Goal: Find specific page/section: Find specific page/section

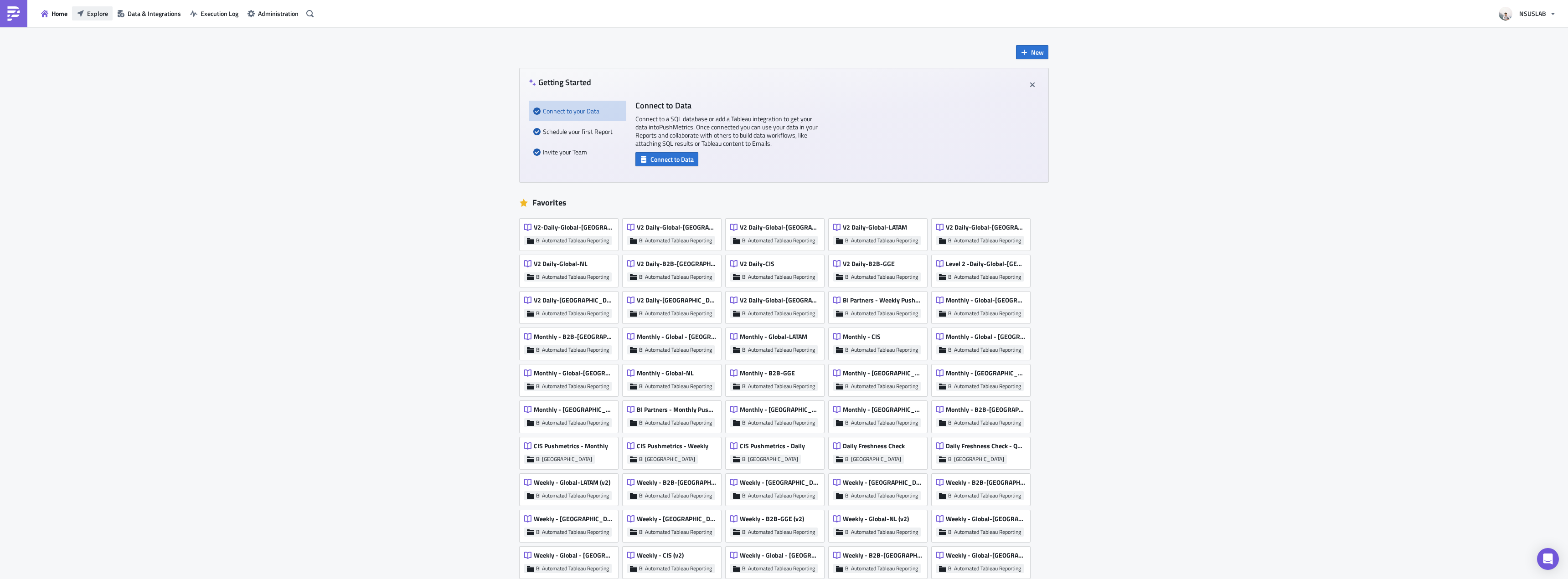
click at [94, 15] on span "Explore" at bounding box center [97, 13] width 21 height 10
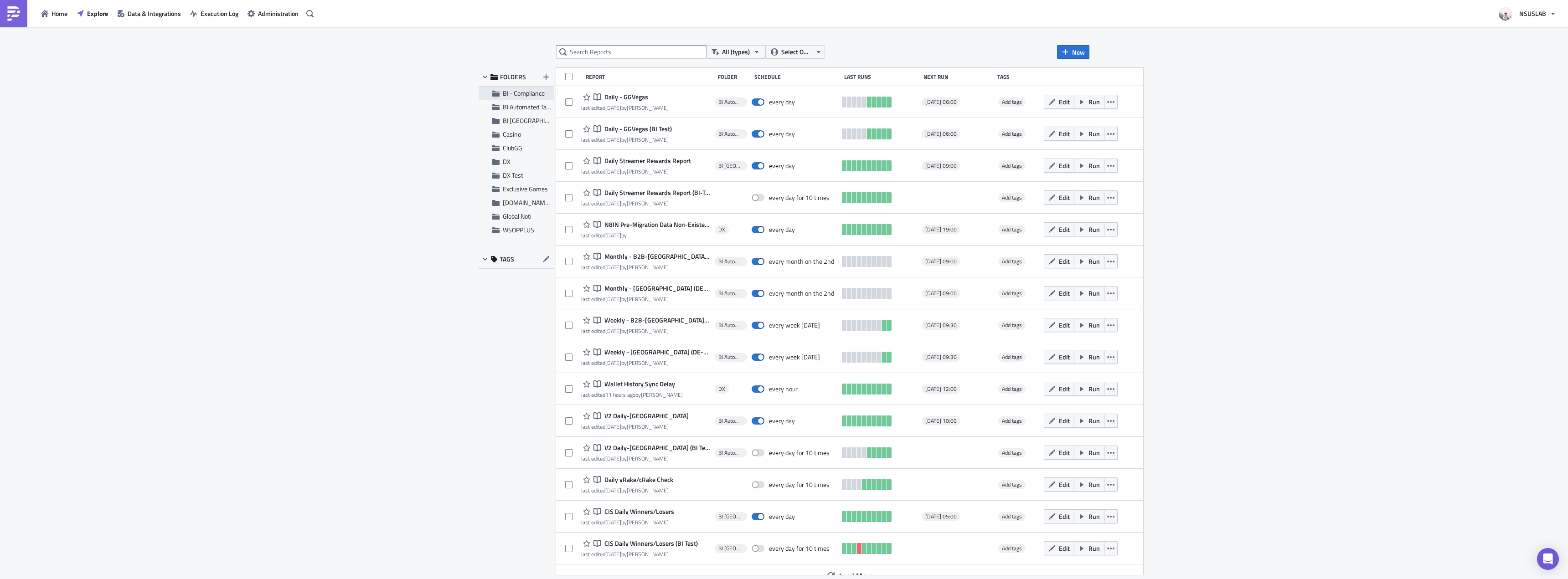
click at [536, 93] on span "BI - Compliance" at bounding box center [523, 93] width 42 height 10
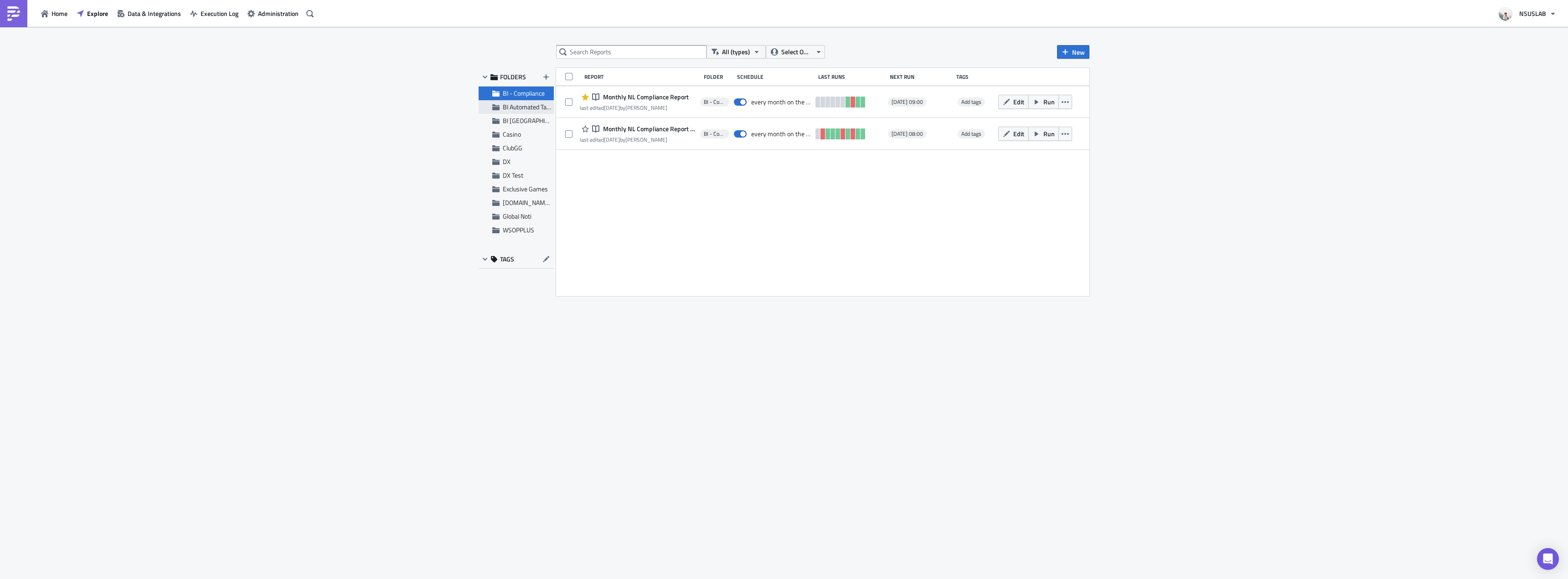
click at [527, 113] on div "BI Automated Tableau Reporting" at bounding box center [516, 107] width 75 height 13
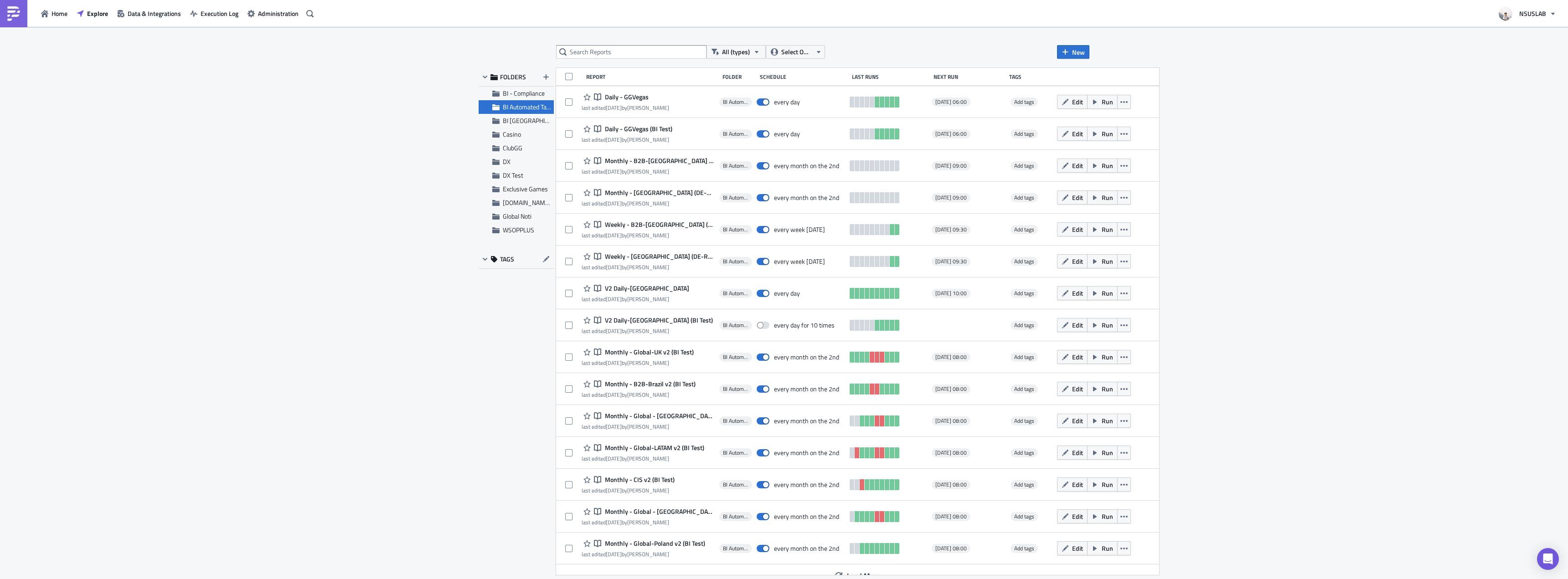
click at [640, 43] on div "All (types) Select Owner New FOLDERS BI - Compliance BI Automated Tableau Repor…" at bounding box center [784, 303] width 1568 height 553
click at [634, 47] on input "text" at bounding box center [631, 52] width 150 height 13
type input "brazil"
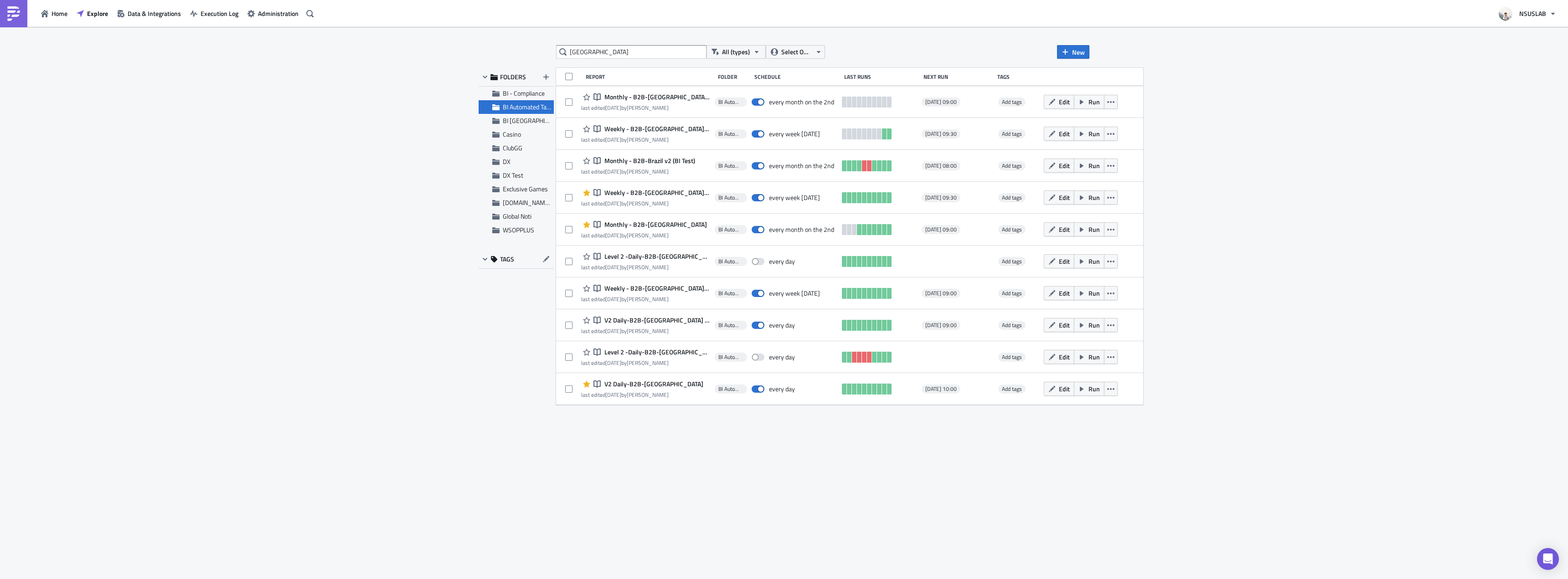
click at [377, 119] on div "brazil All (types) Select Owner New FOLDERS BI - Compliance BI Automated Tablea…" at bounding box center [784, 303] width 1568 height 553
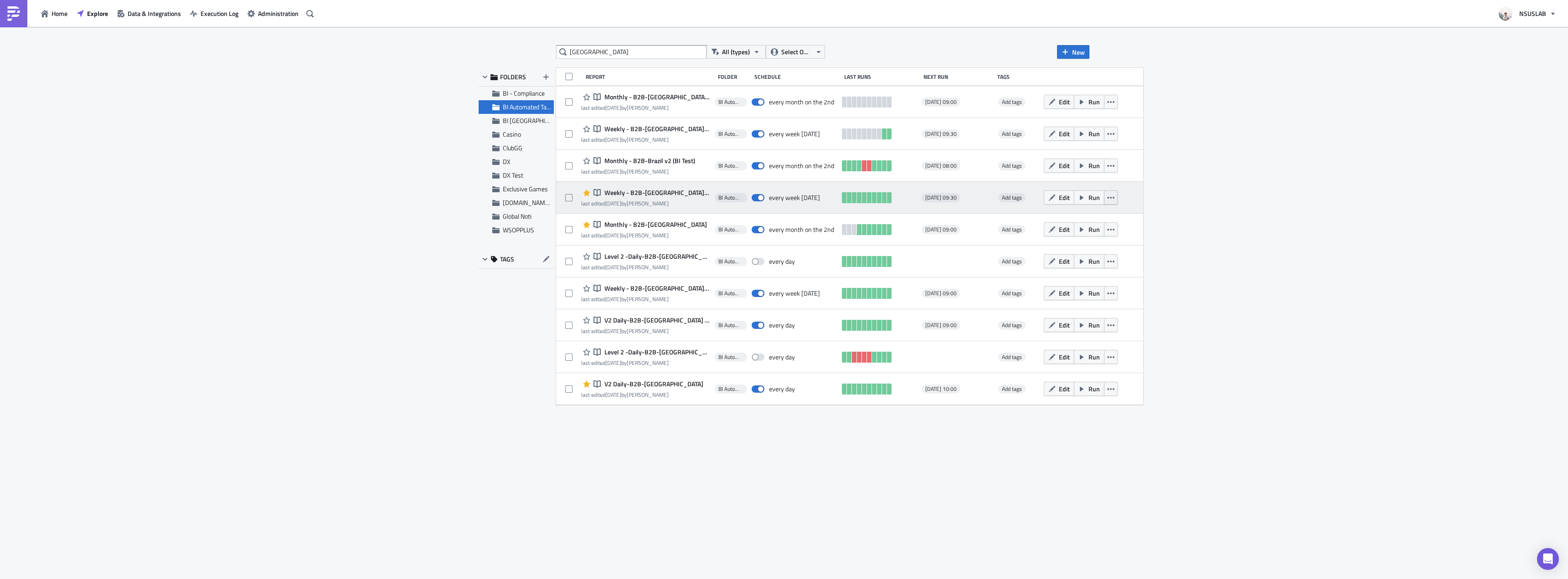
click at [1104, 195] on button "button" at bounding box center [1111, 197] width 13 height 14
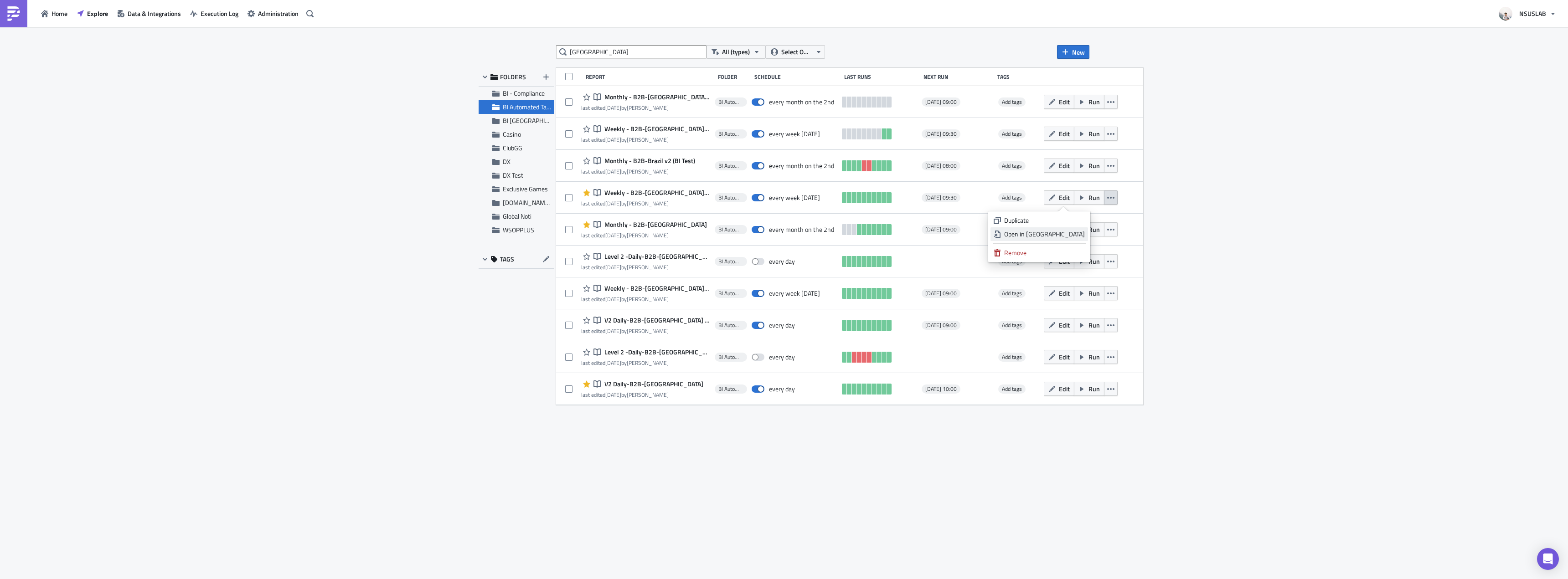
click at [1066, 233] on div "Open in New Tab" at bounding box center [1045, 234] width 81 height 9
click at [1107, 387] on icon "button" at bounding box center [1111, 389] width 7 height 7
click at [1077, 424] on div "Open in New Tab" at bounding box center [1045, 425] width 81 height 9
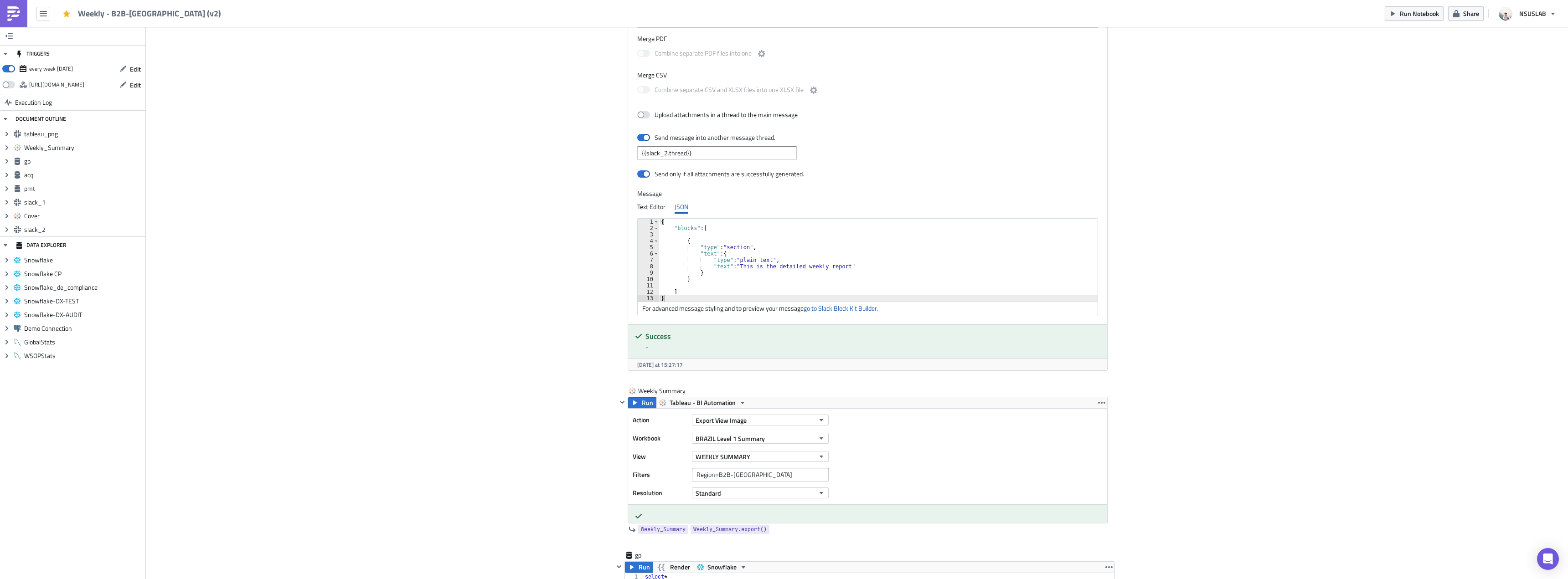
scroll to position [364, 0]
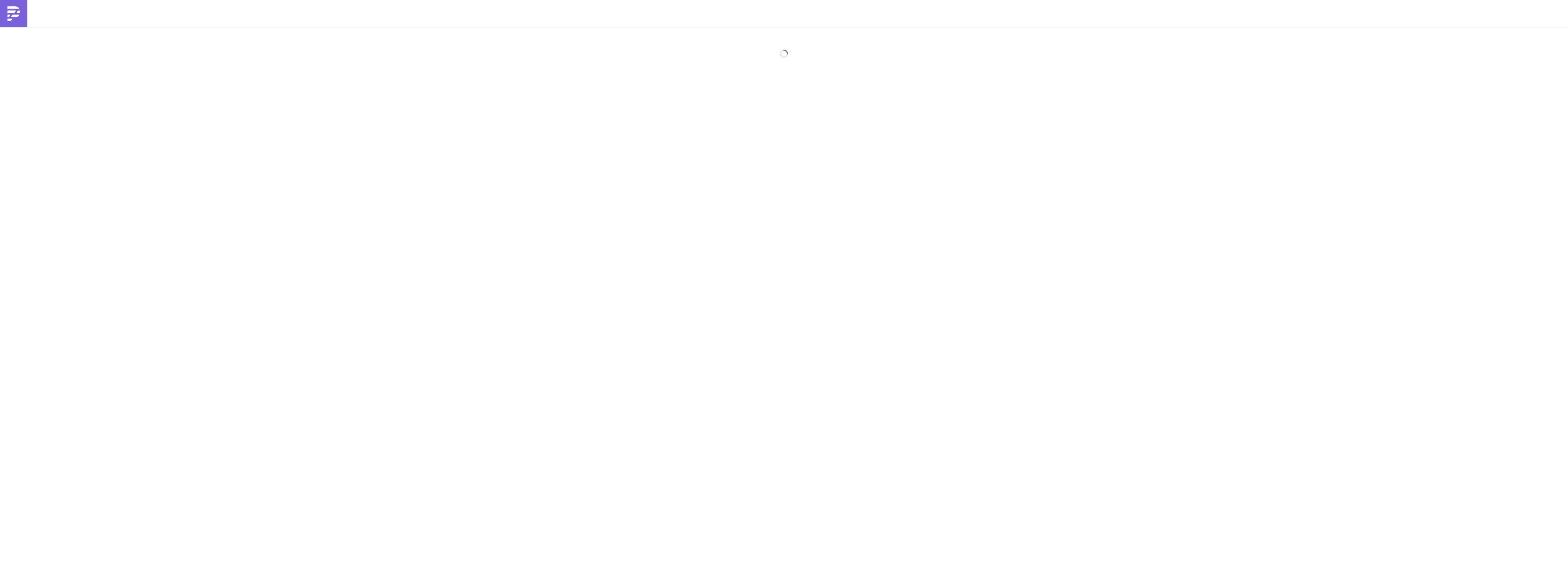
click at [1253, 345] on div at bounding box center [784, 303] width 1568 height 553
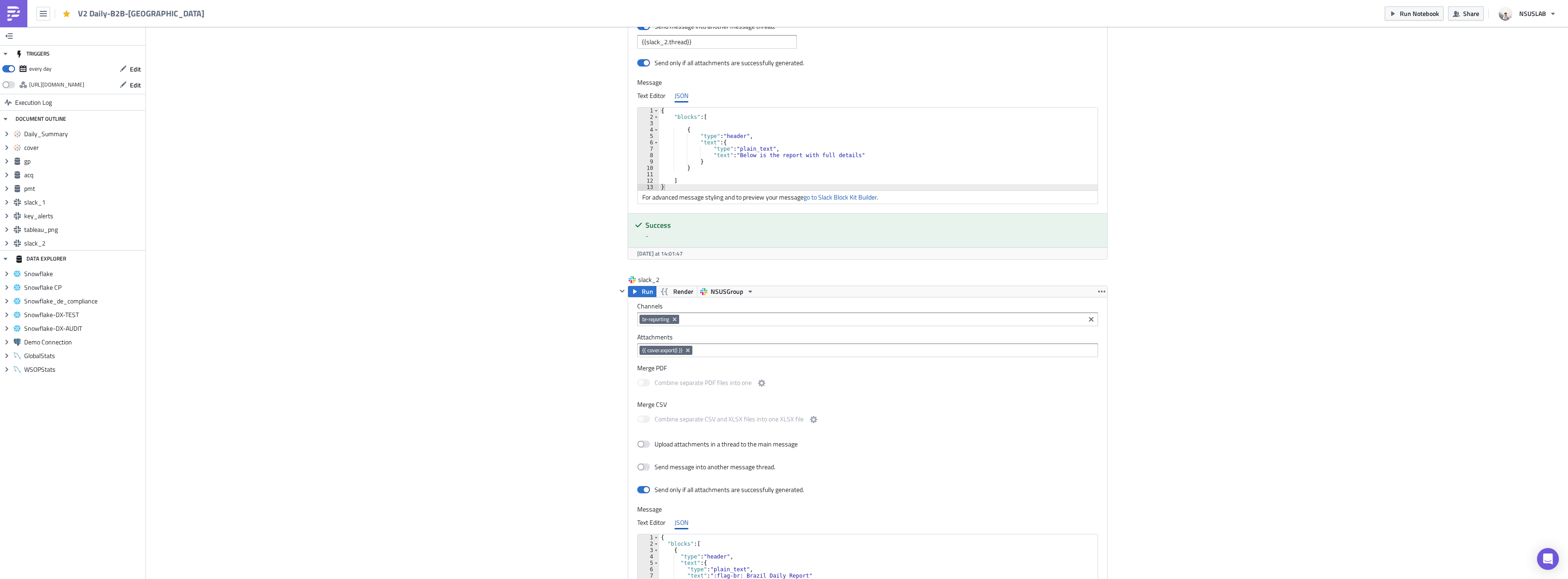
scroll to position [2687, 0]
